Goal: Use online tool/utility: Utilize a website feature to perform a specific function

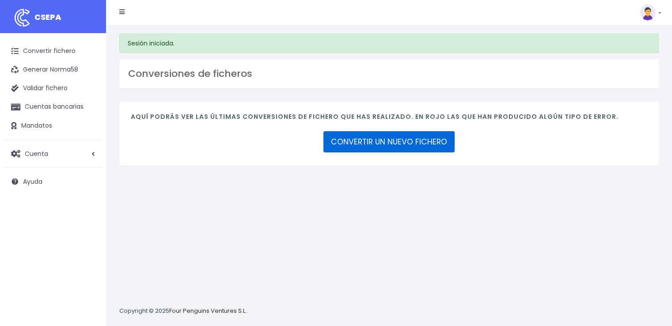
click at [390, 139] on link "CONVERTIR UN NUEVO FICHERO" at bounding box center [389, 141] width 131 height 21
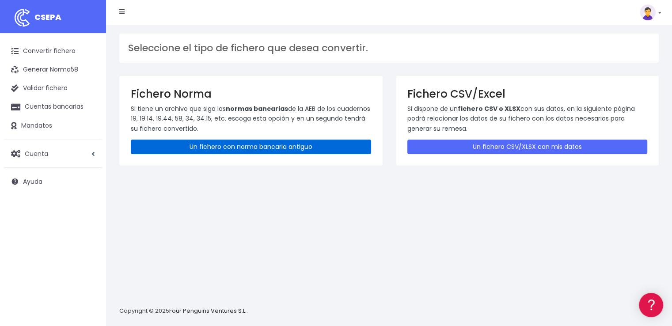
click at [295, 151] on link "Un fichero con norma bancaria antiguo" at bounding box center [251, 147] width 240 height 15
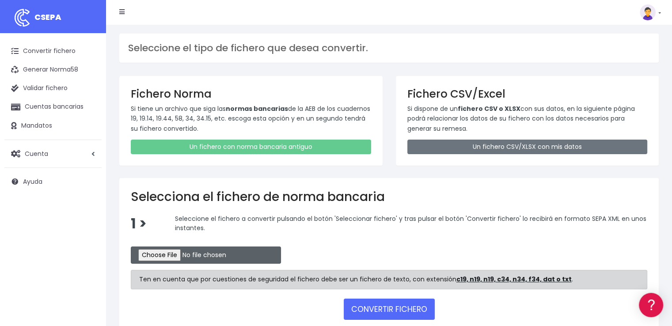
click at [202, 247] on input "file" at bounding box center [206, 255] width 150 height 17
type input "C:\fakepath\REMESA BK 09 09 2025.N19"
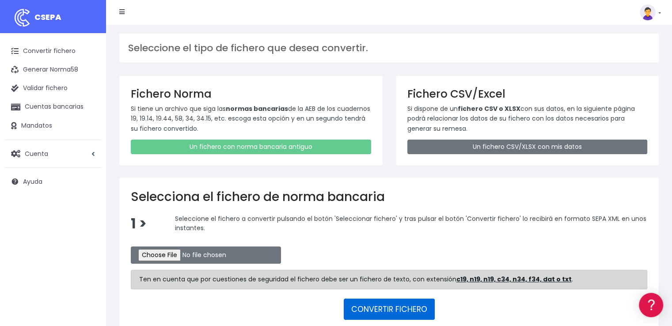
click at [361, 312] on button "CONVERTIR FICHERO" at bounding box center [389, 309] width 91 height 21
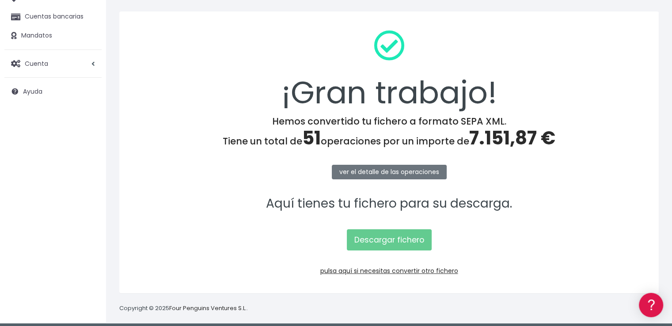
scroll to position [95, 0]
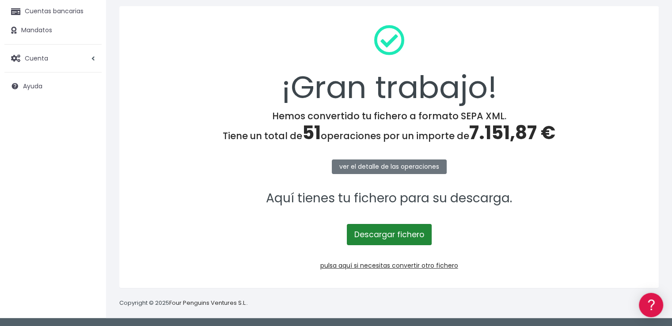
click at [391, 236] on link "Descargar fichero" at bounding box center [389, 234] width 85 height 21
